Goal: Find contact information: Find contact information

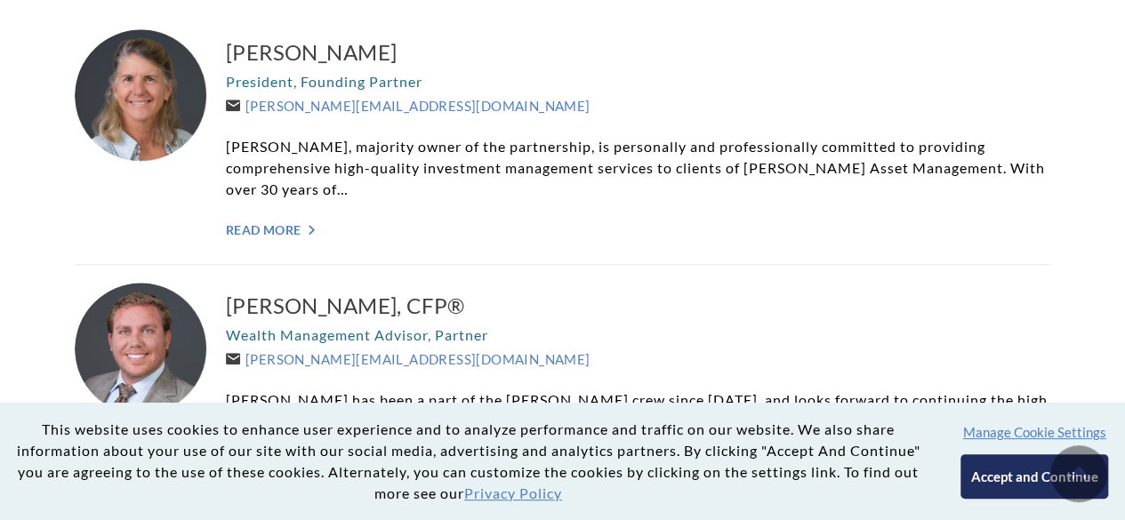
scroll to position [535, 0]
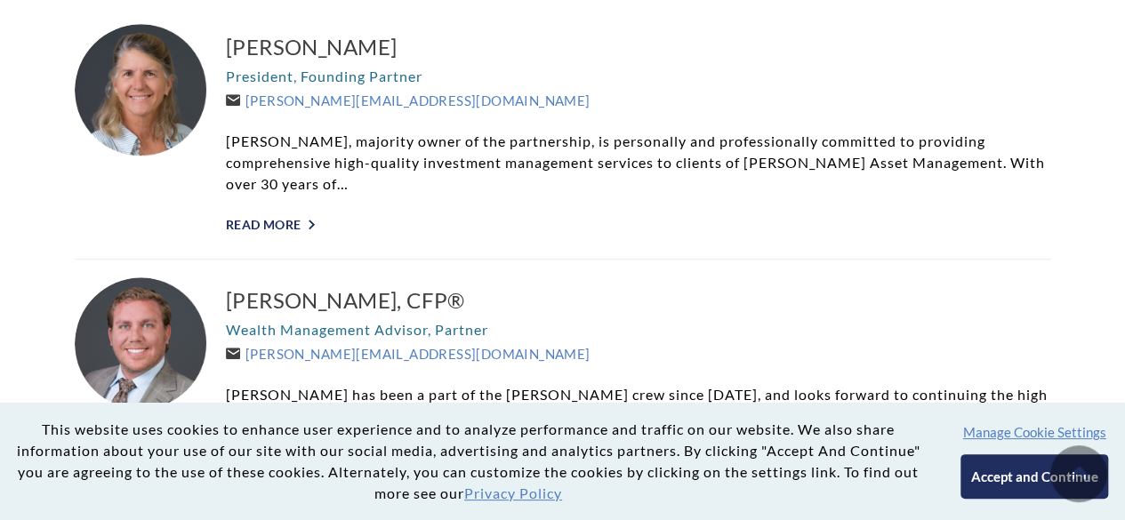
click at [274, 221] on link "Read More ">" at bounding box center [638, 224] width 824 height 15
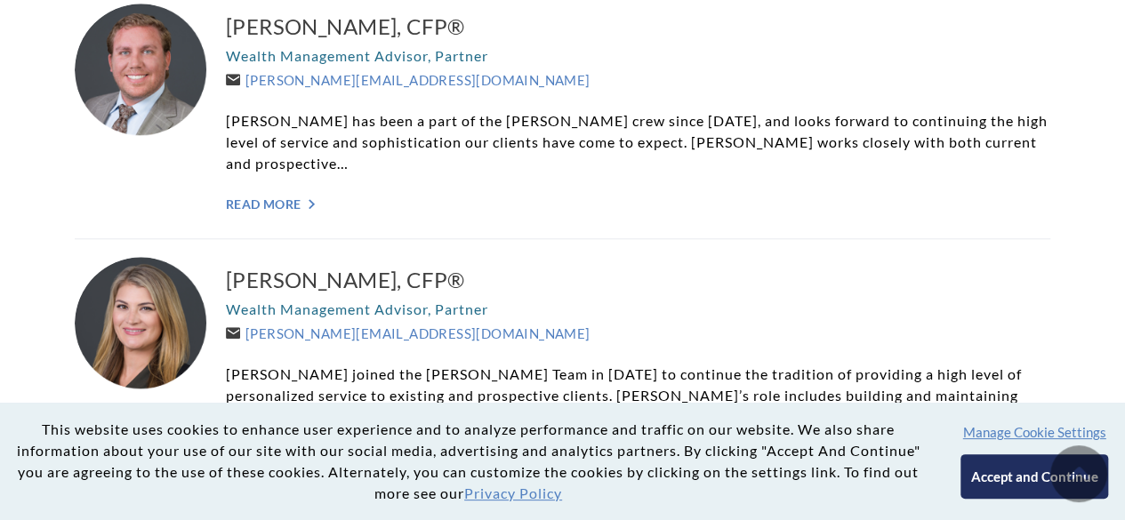
scroll to position [796, 0]
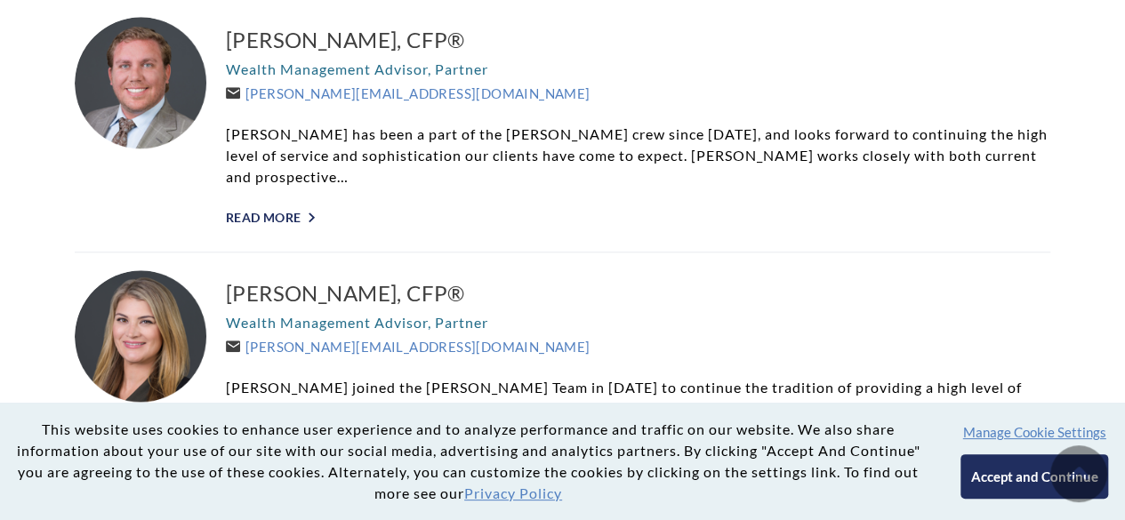
click at [288, 210] on link "Read More ">" at bounding box center [638, 217] width 824 height 15
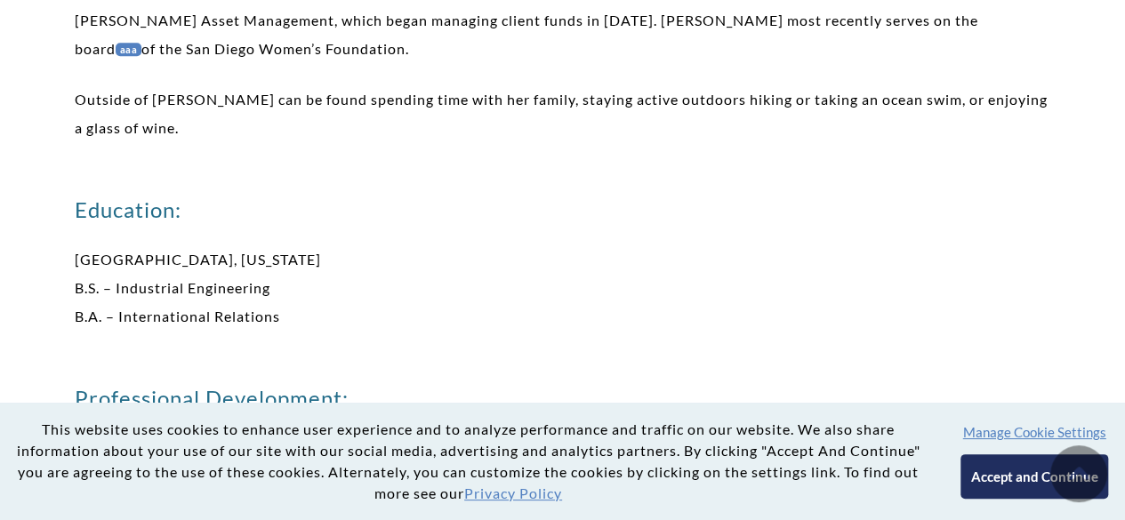
scroll to position [1035, 0]
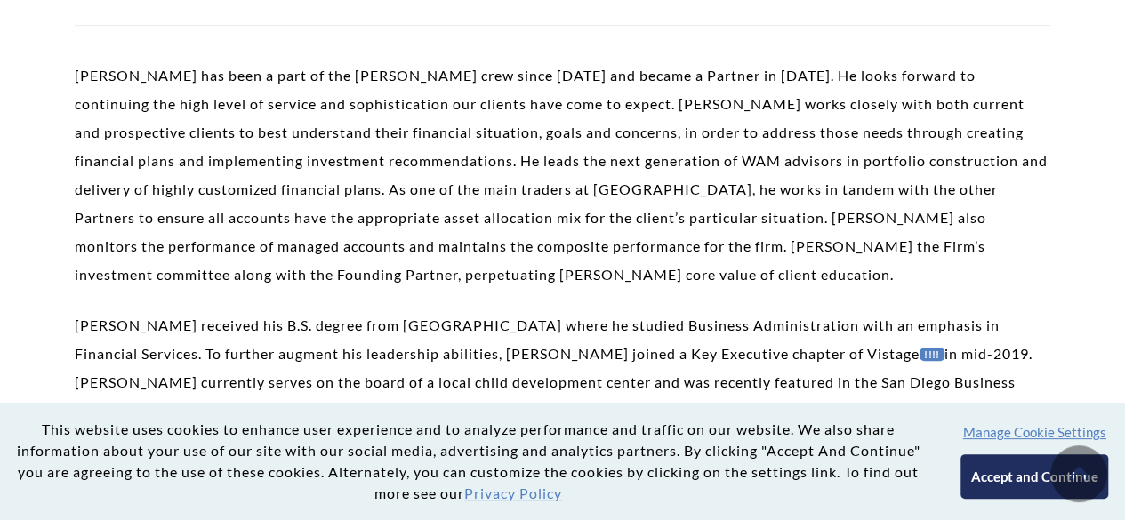
scroll to position [333, 0]
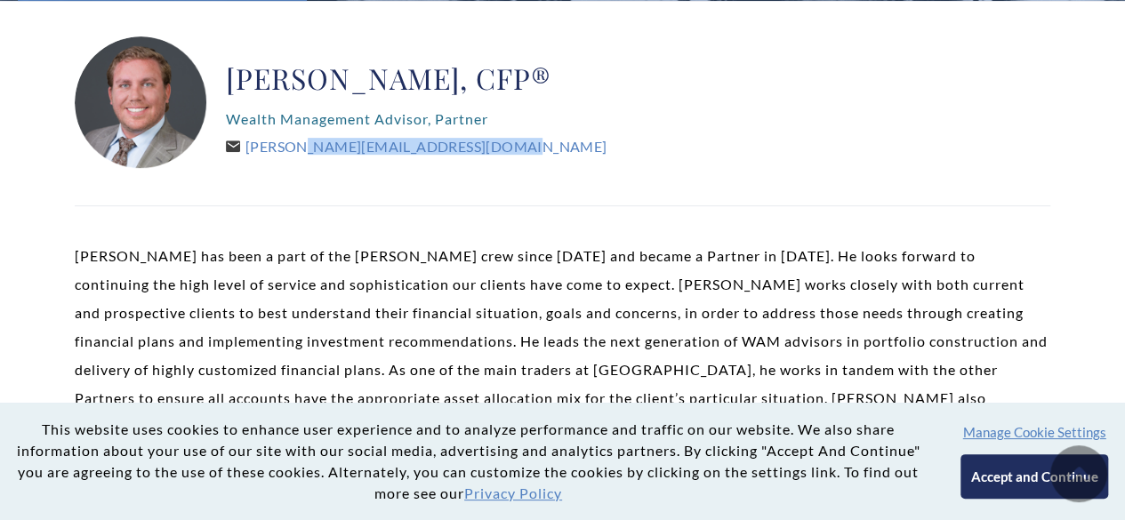
drag, startPoint x: 462, startPoint y: 147, endPoint x: 251, endPoint y: 157, distance: 211.9
click at [251, 157] on div "Brent Armstrong, CFP® Wealth Management Advisor, Partner Brent@WeatherlyAssetMg…" at bounding box center [416, 102] width 381 height 133
copy link "Brent@WeatherlyAssetMgt.com"
